Goal: Check status: Check status

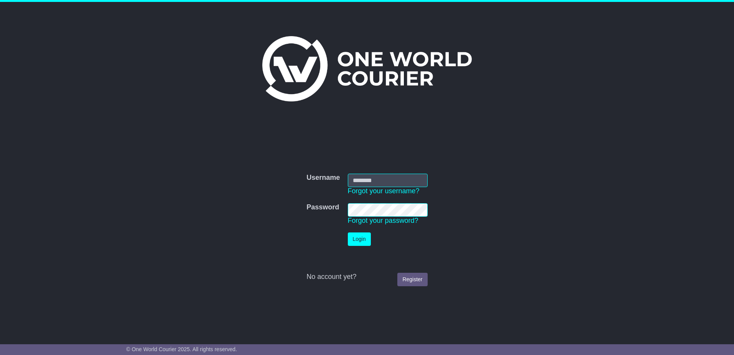
type input "**********"
click at [364, 241] on button "Login" at bounding box center [359, 238] width 23 height 13
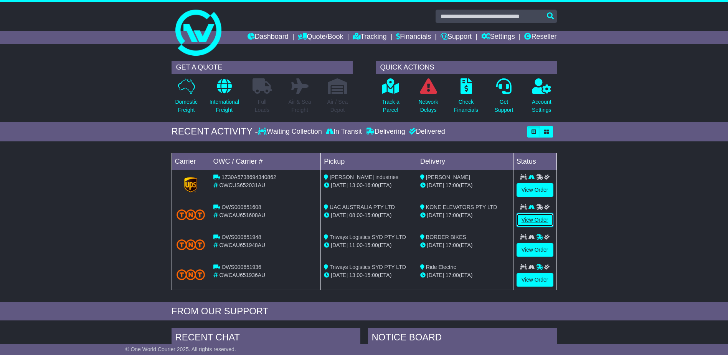
click at [530, 220] on link "View Order" at bounding box center [534, 219] width 37 height 13
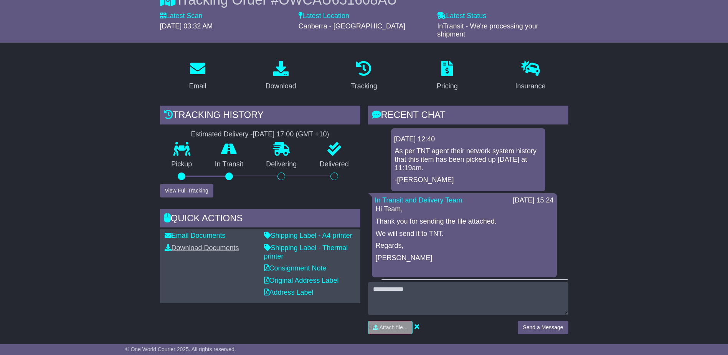
scroll to position [115, 0]
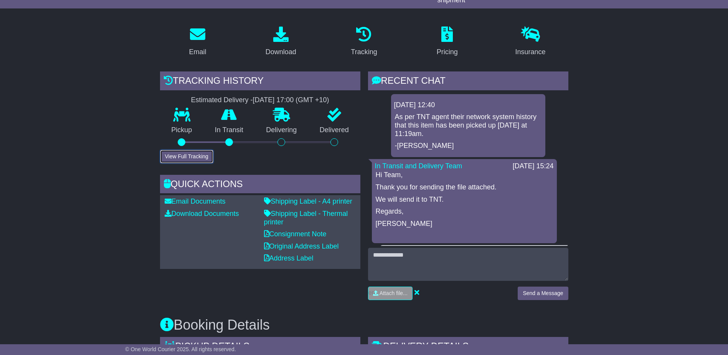
click at [199, 155] on button "View Full Tracking" at bounding box center [186, 156] width 53 height 13
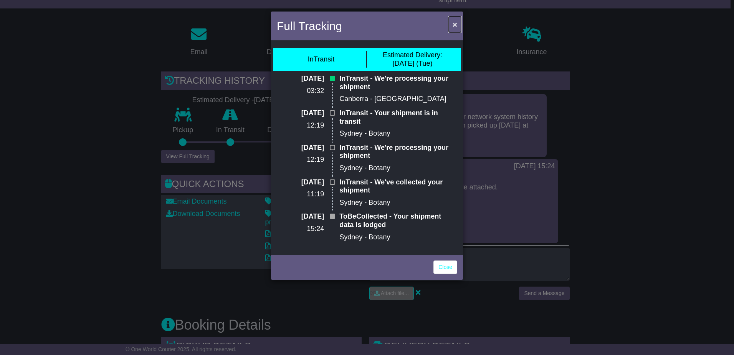
click at [452, 28] on button "×" at bounding box center [455, 24] width 12 height 16
